Goal: Information Seeking & Learning: Learn about a topic

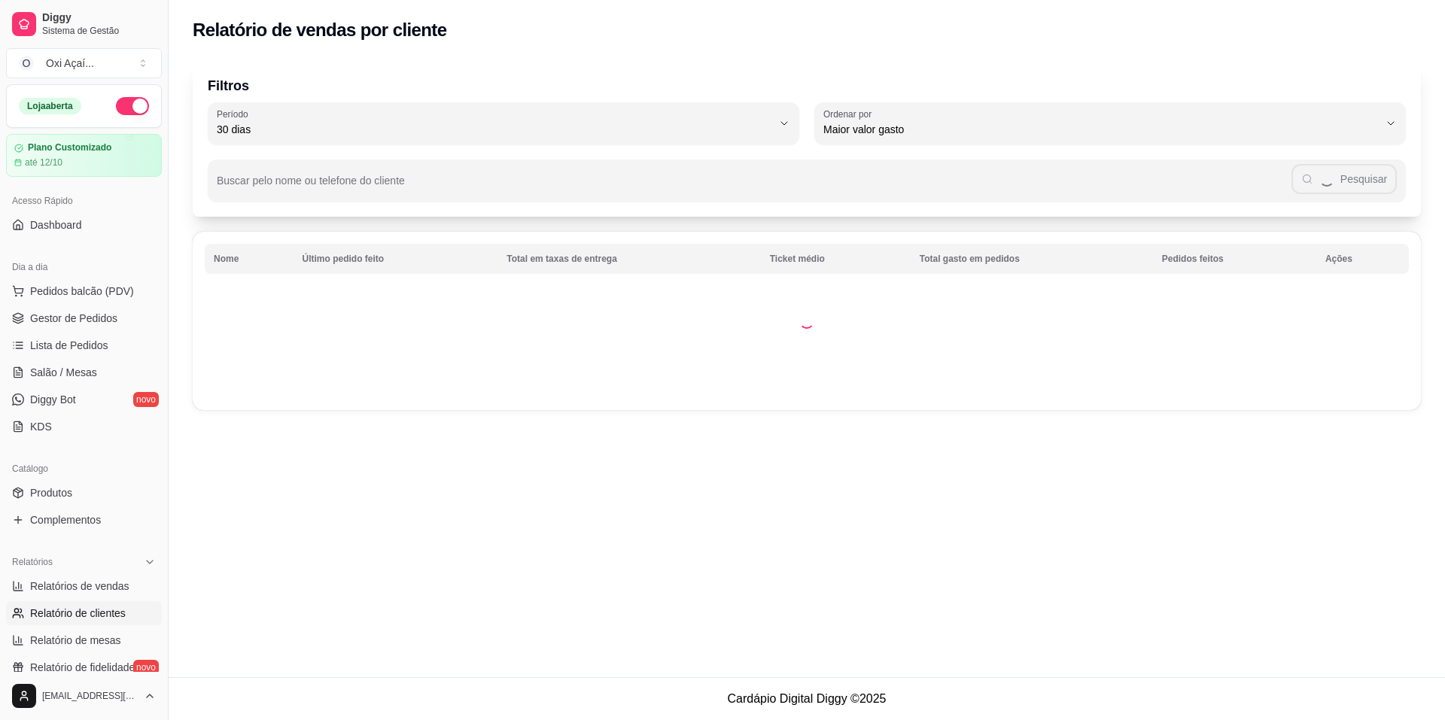
select select "30"
select select "HIGHEST_TOTAL_SPENT_WITH_ORDERS"
click at [119, 591] on span "Relatórios de vendas" at bounding box center [79, 586] width 99 height 15
select select "ALL"
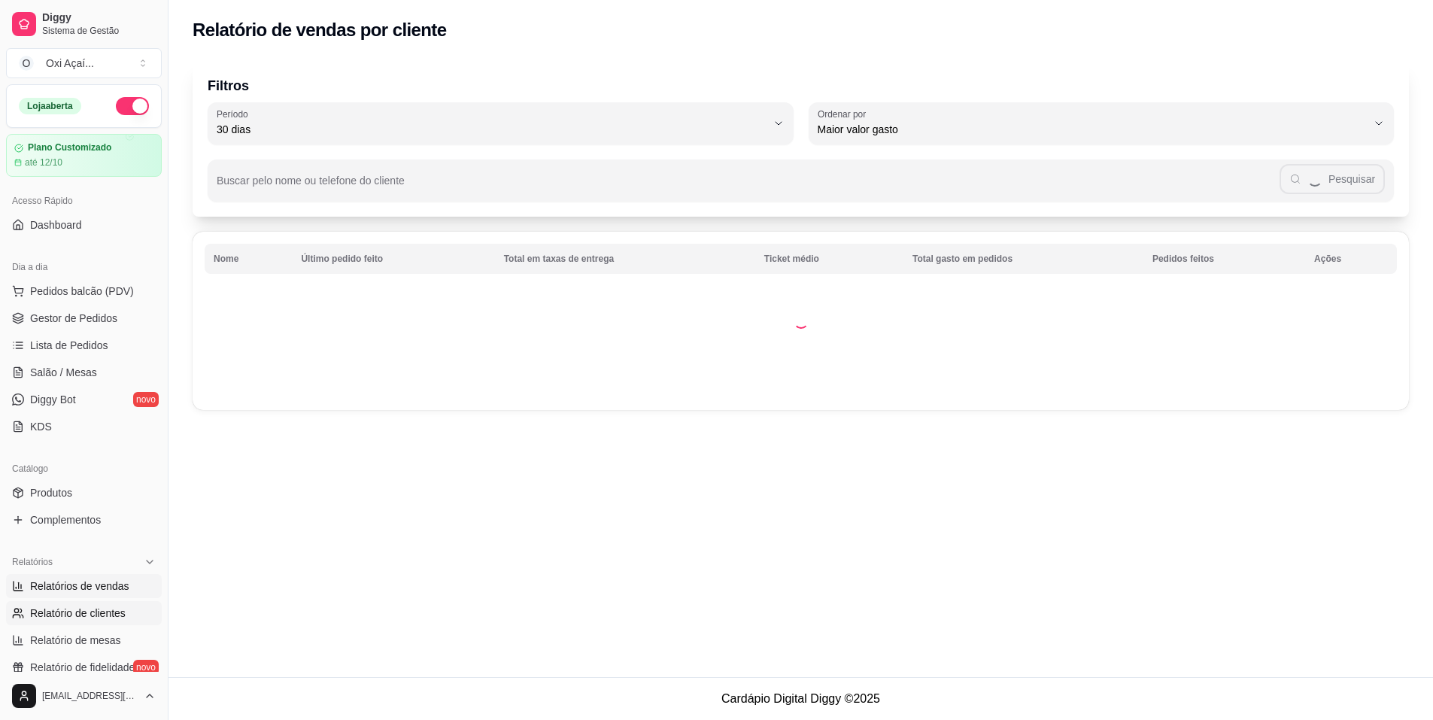
select select "0"
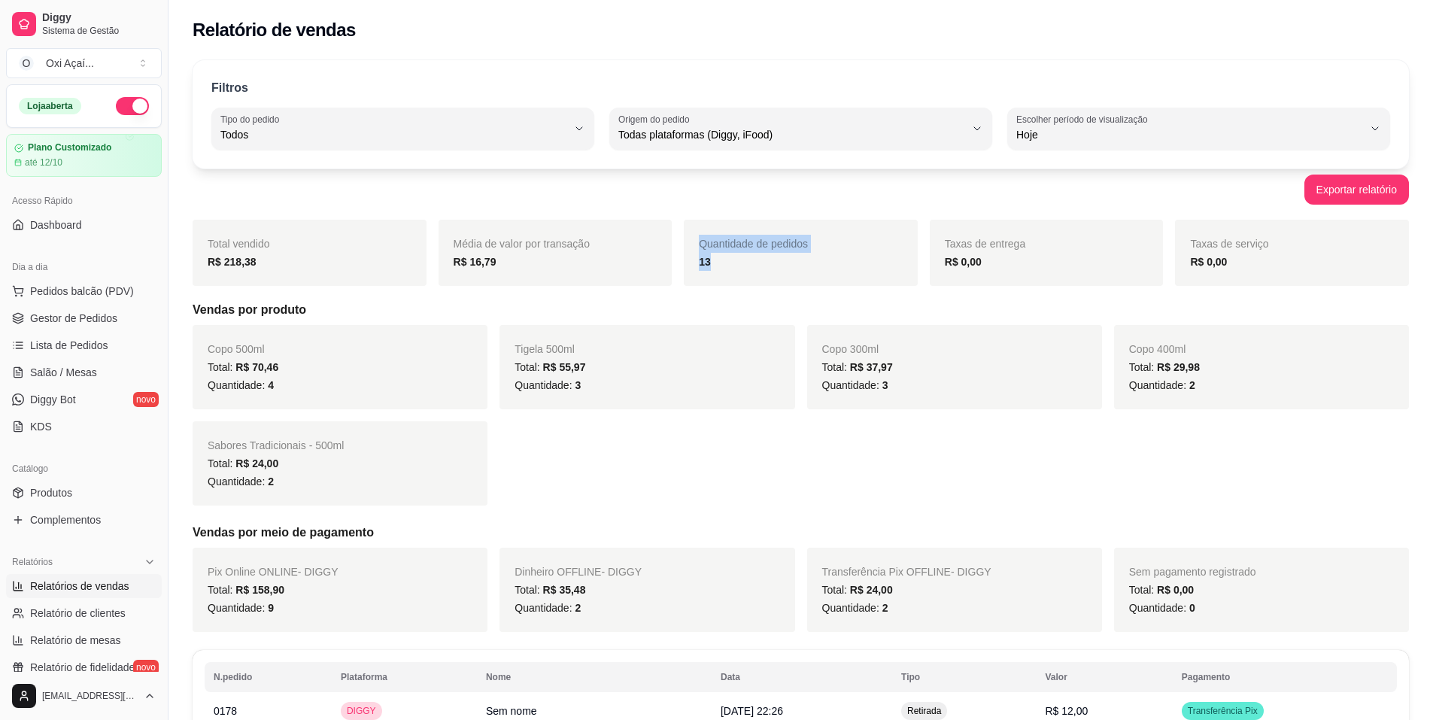
drag, startPoint x: 736, startPoint y: 275, endPoint x: 673, endPoint y: 275, distance: 63.2
click at [673, 275] on div "Total vendido R$ 218,38 Média de valor por transação R$ 16,79 Quantidade de ped…" at bounding box center [801, 253] width 1217 height 66
click at [667, 284] on div "Média de valor por transação R$ 16,79" at bounding box center [556, 253] width 234 height 66
click at [67, 351] on span "Lista de Pedidos" at bounding box center [69, 345] width 78 height 15
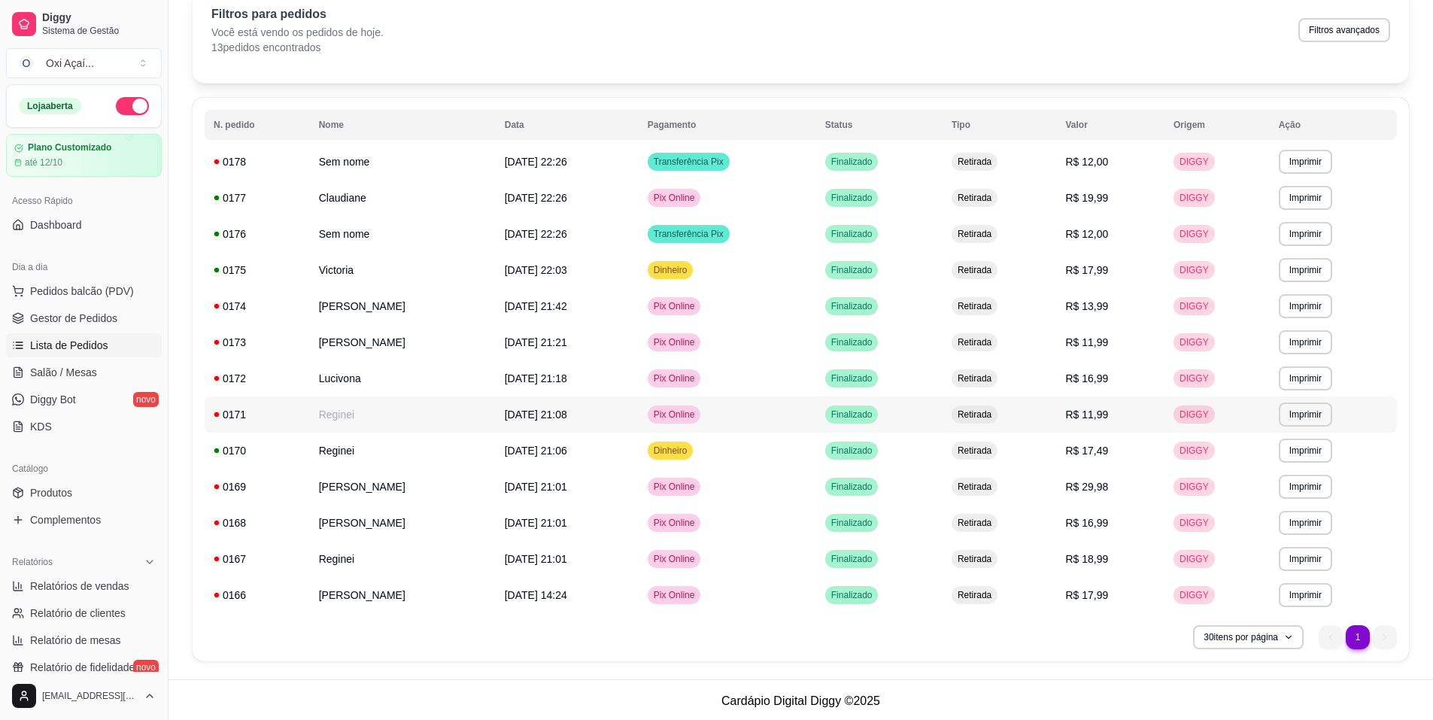
scroll to position [75, 0]
click at [68, 591] on span "Relatórios de vendas" at bounding box center [79, 586] width 99 height 15
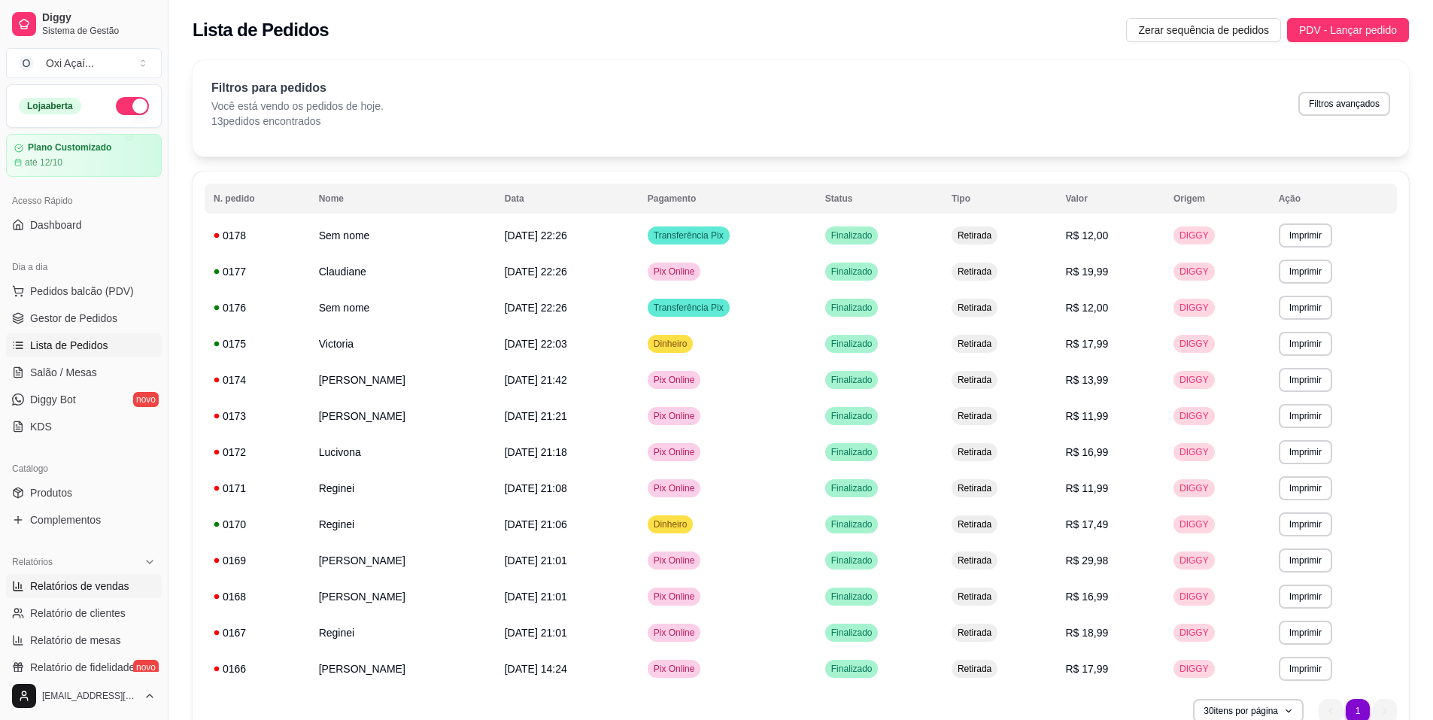
select select "ALL"
select select "0"
